Goal: Find specific page/section: Find specific page/section

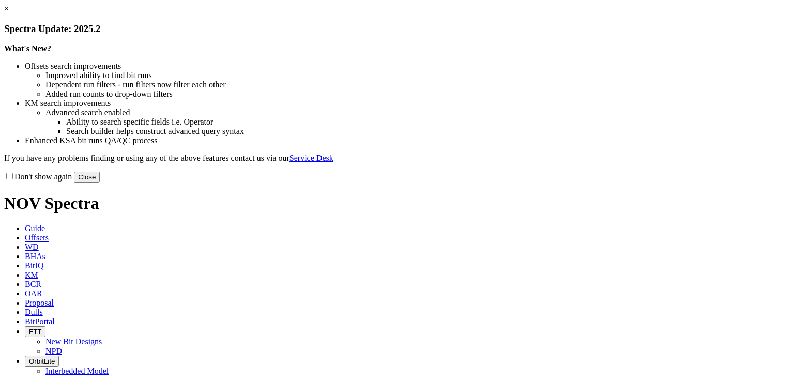
drag, startPoint x: 600, startPoint y: 275, endPoint x: 523, endPoint y: 228, distance: 89.8
click at [100, 182] on button "Close" at bounding box center [87, 177] width 26 height 11
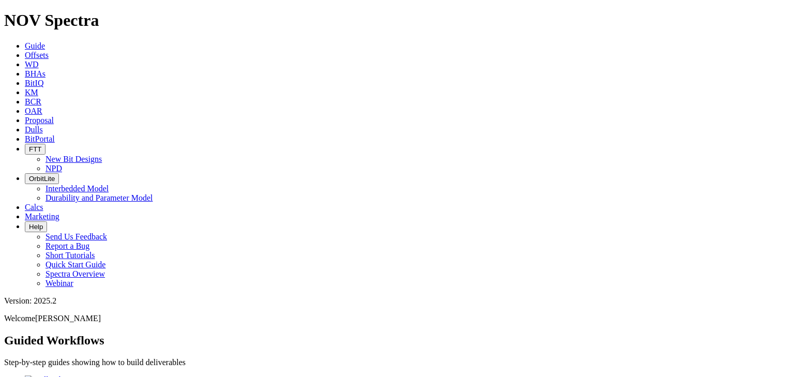
click at [25, 51] on icon at bounding box center [25, 55] width 0 height 9
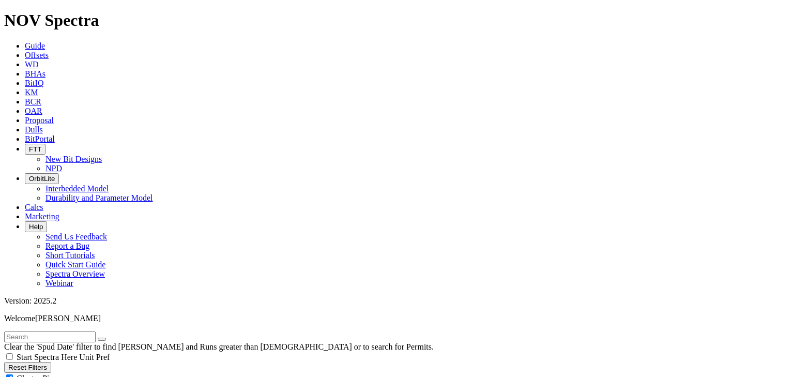
click at [103, 373] on div "Cluster Pins" at bounding box center [397, 378] width 786 height 10
checkbox input "false"
